Goal: Task Accomplishment & Management: Use online tool/utility

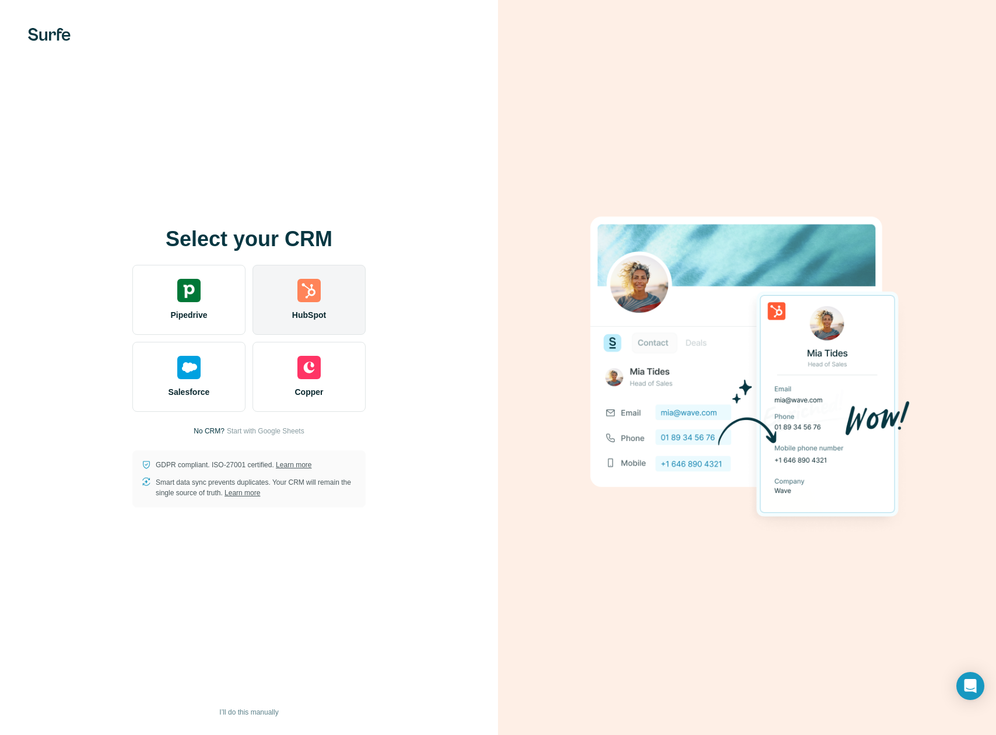
click at [332, 307] on div "HubSpot" at bounding box center [308, 300] width 113 height 70
